Goal: Transaction & Acquisition: Purchase product/service

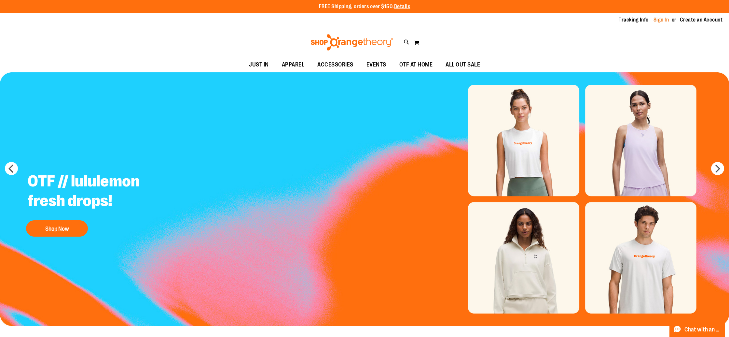
click at [655, 20] on link "Sign In" at bounding box center [662, 19] width 16 height 7
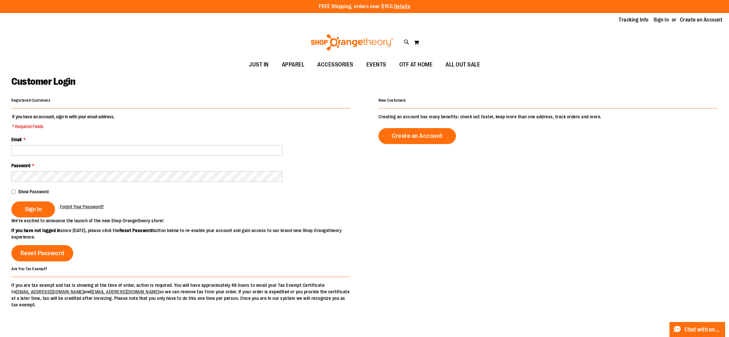
click at [191, 157] on fieldset "If you have an account, sign in with your email address. * Required Fields Emai…" at bounding box center [180, 165] width 339 height 104
click at [188, 152] on input "Email *" at bounding box center [146, 150] width 271 height 10
paste input "**********"
type input "**********"
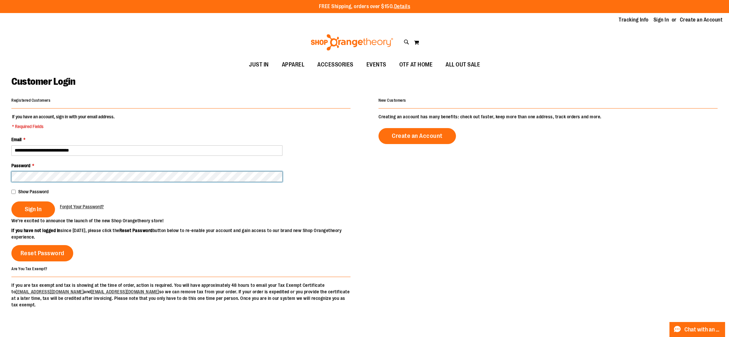
click at [11, 201] on button "Sign In" at bounding box center [33, 209] width 44 height 16
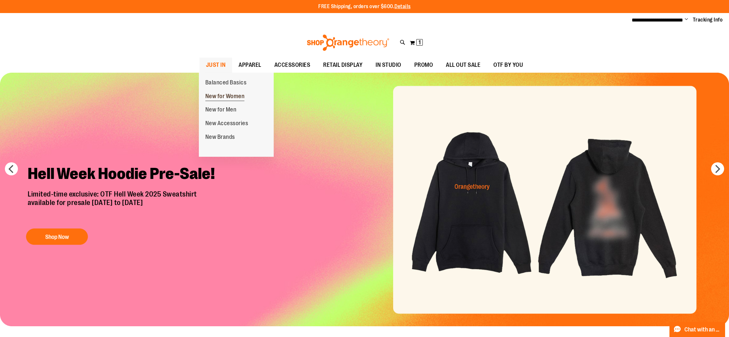
click at [230, 93] on span "New for Women" at bounding box center [224, 97] width 39 height 8
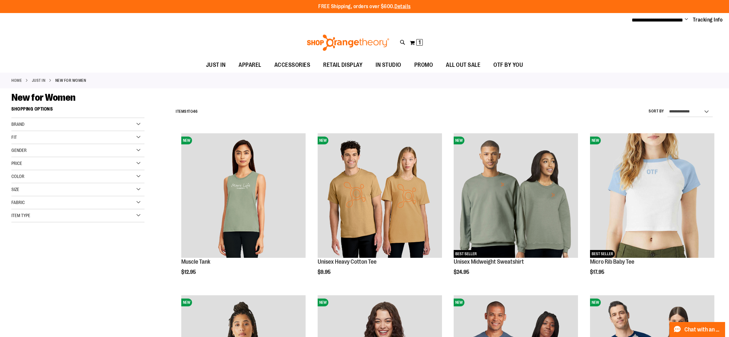
click at [14, 124] on span "Brand" at bounding box center [17, 123] width 13 height 5
click at [28, 142] on link "lululemon" at bounding box center [74, 144] width 128 height 7
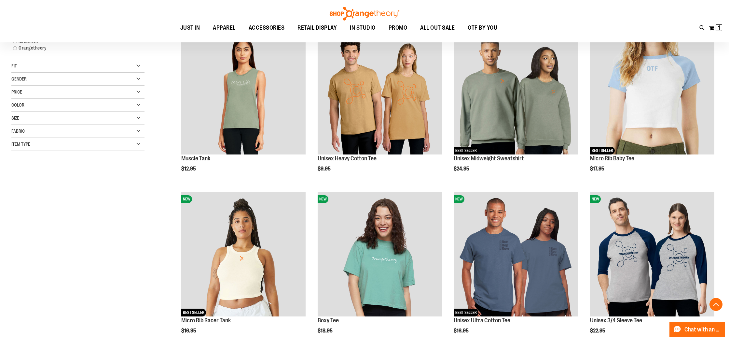
scroll to position [103, 0]
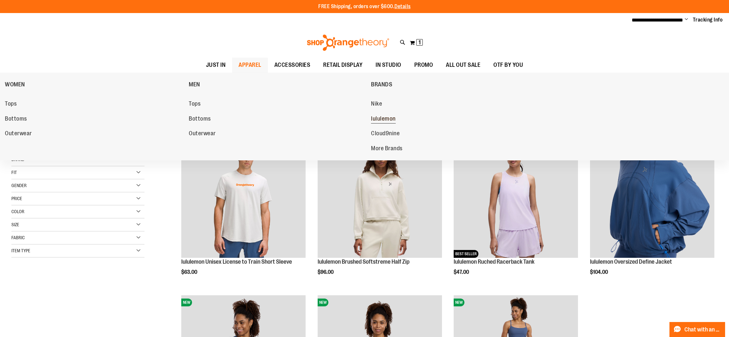
click at [387, 119] on span "lululemon" at bounding box center [383, 119] width 25 height 8
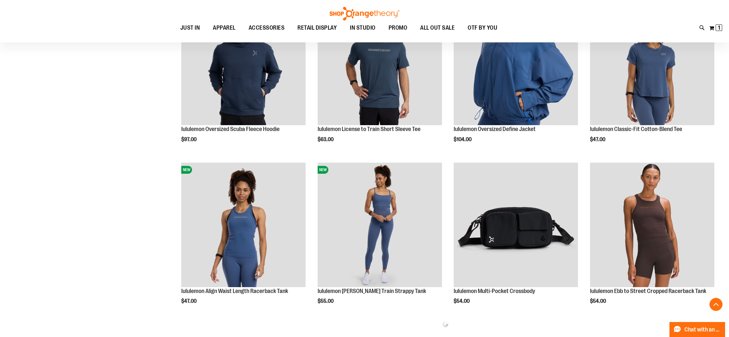
scroll to position [301, 0]
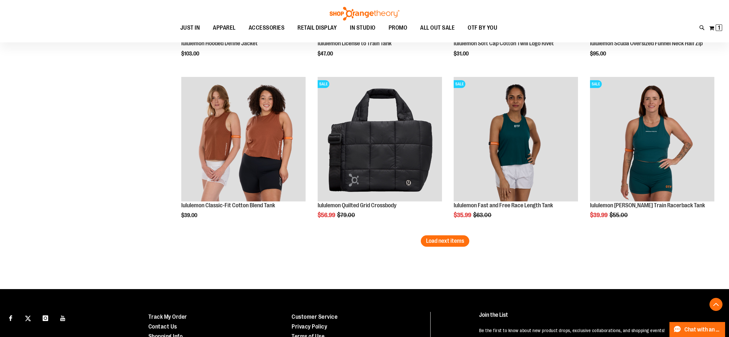
scroll to position [1356, 0]
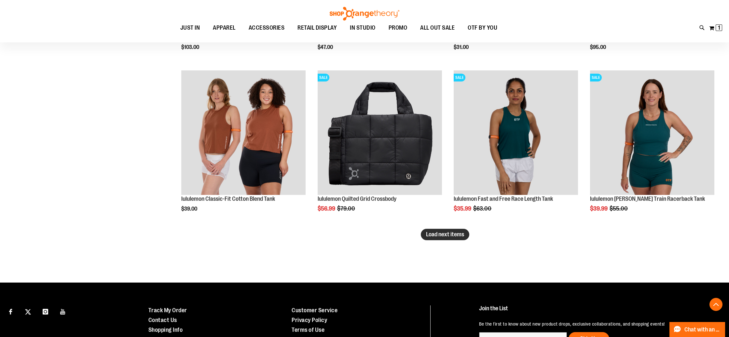
click at [452, 236] on span "Load next items" at bounding box center [445, 234] width 38 height 7
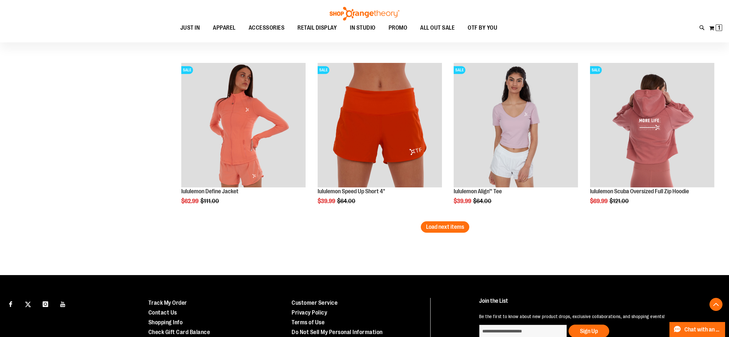
scroll to position [1850, 0]
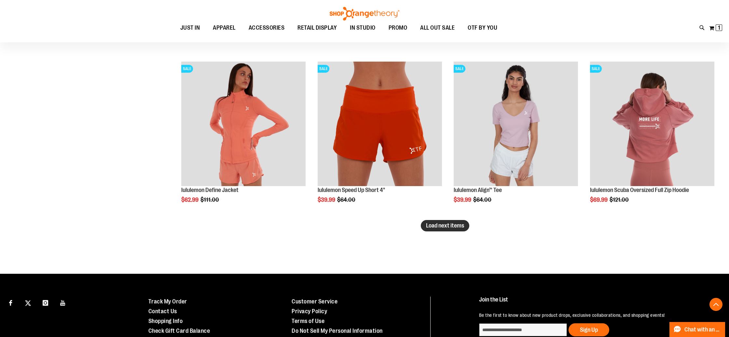
click at [446, 225] on span "Load next items" at bounding box center [445, 225] width 38 height 7
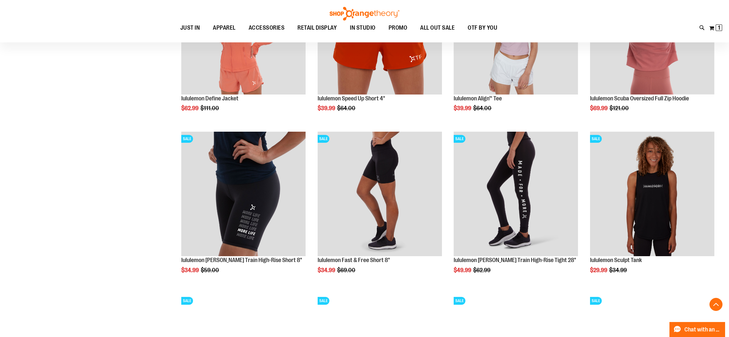
scroll to position [1940, 0]
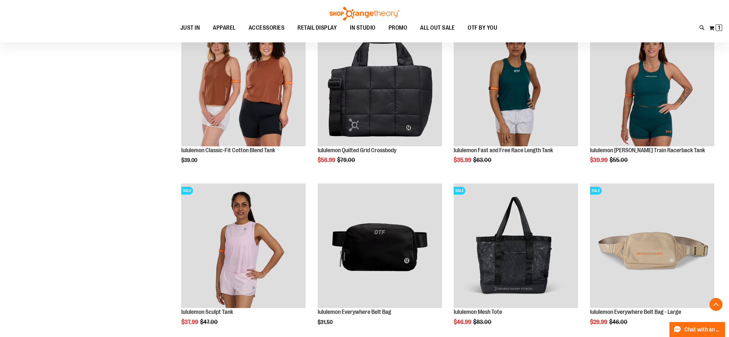
scroll to position [1349, 0]
